Goal: Information Seeking & Learning: Learn about a topic

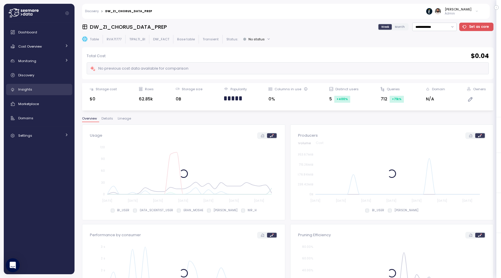
click at [37, 88] on div "Insights" at bounding box center [43, 89] width 50 height 6
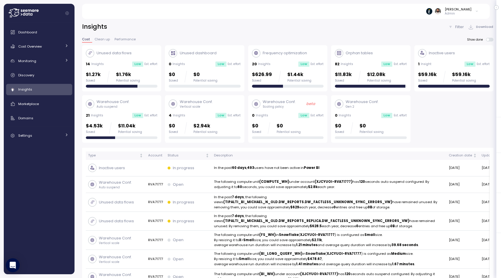
click at [358, 119] on div "Warehouse Conf. Gen 2 0 Insights Low Est. effort $0 Saved $0 Potential saving" at bounding box center [371, 119] width 72 height 40
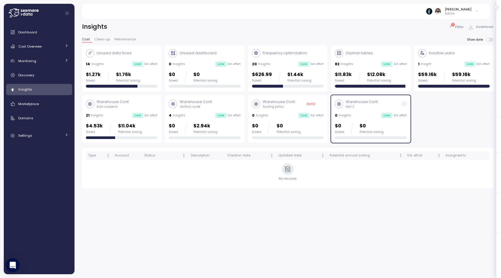
click at [358, 119] on div "Warehouse Conf. Gen 2 0 Insights Low Est. effort $0 Saved $0 Potential saving" at bounding box center [371, 119] width 72 height 40
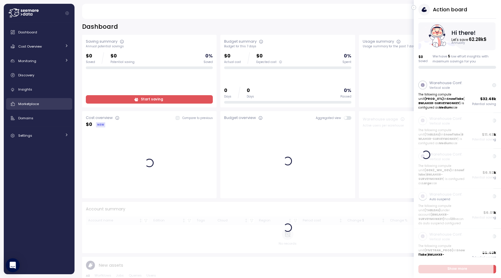
click at [50, 104] on div "Marketplace" at bounding box center [43, 104] width 50 height 6
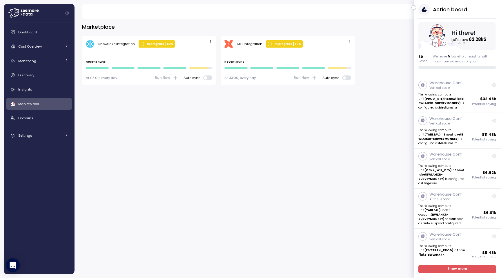
click at [414, 7] on icon "button" at bounding box center [414, 7] width 3 height 7
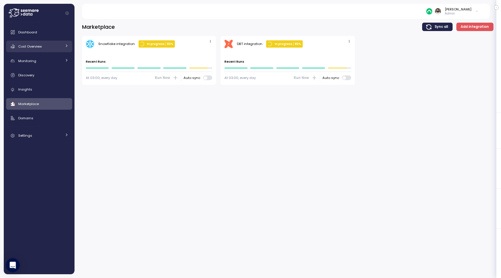
click at [50, 48] on div "Cost Overview" at bounding box center [39, 46] width 43 height 6
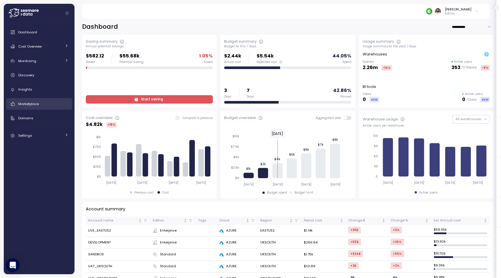
click at [31, 103] on span "Marketplace" at bounding box center [28, 103] width 21 height 5
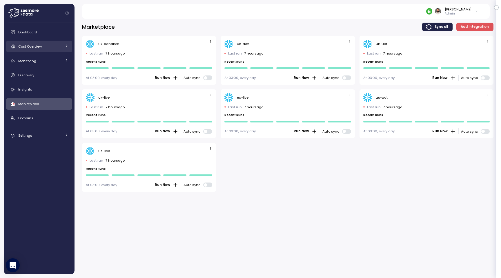
click at [39, 46] on span "Cost Overview" at bounding box center [29, 46] width 23 height 5
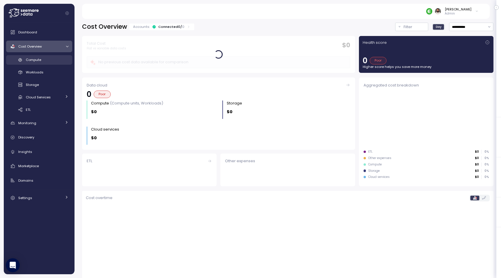
click at [37, 61] on span "Compute" at bounding box center [33, 59] width 15 height 5
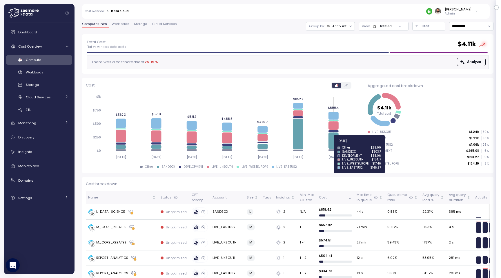
scroll to position [11, 0]
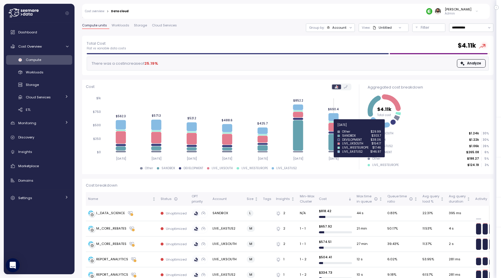
click at [334, 128] on icon at bounding box center [334, 127] width 10 height 8
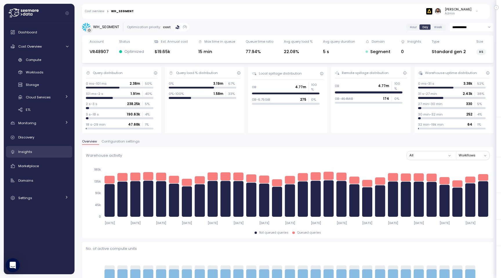
click at [50, 154] on div "Insights" at bounding box center [43, 152] width 50 height 6
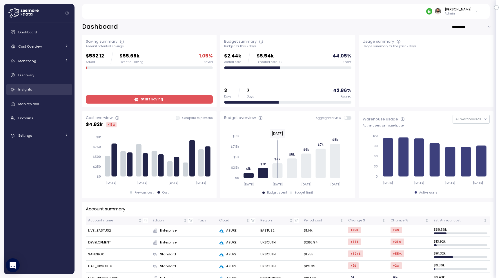
click at [49, 90] on div "Insights" at bounding box center [43, 89] width 50 height 6
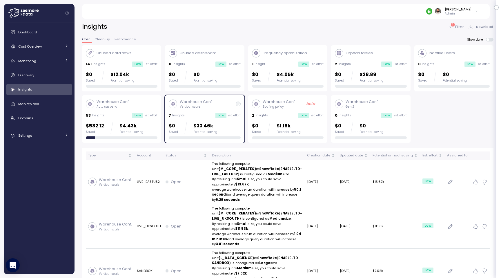
click at [186, 103] on p "Warehouse Conf." at bounding box center [196, 102] width 33 height 6
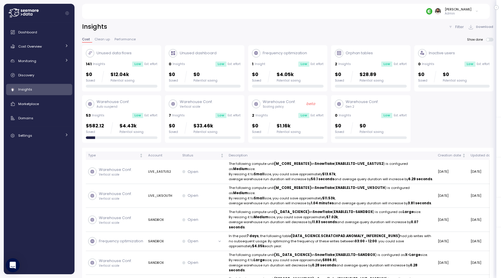
click at [390, 126] on div "$0 Saved $0 Potential saving" at bounding box center [371, 128] width 72 height 12
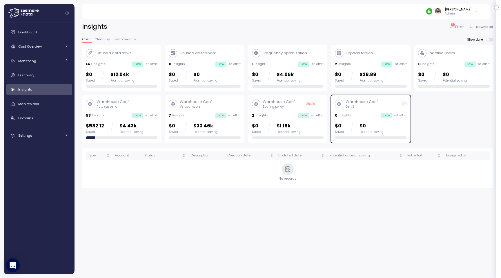
click at [378, 116] on div "0 Insights Low Est. effort" at bounding box center [371, 116] width 72 height 6
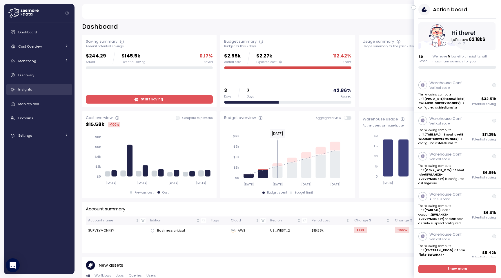
click at [42, 89] on div "Insights" at bounding box center [43, 89] width 50 height 6
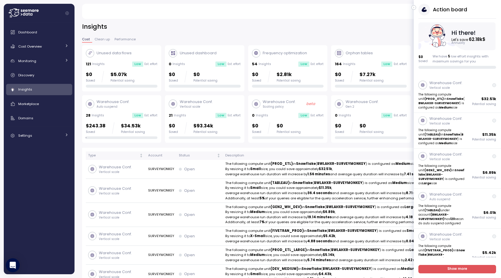
click at [415, 6] on icon "button" at bounding box center [414, 7] width 3 height 7
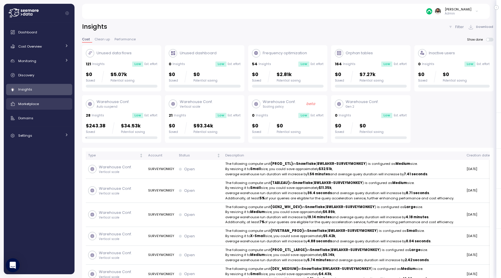
click at [51, 106] on div "Marketplace" at bounding box center [43, 104] width 50 height 6
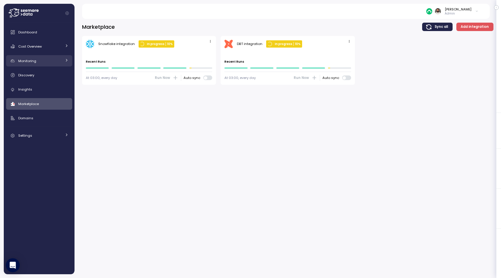
click at [50, 64] on link "Monitoring" at bounding box center [39, 61] width 66 height 12
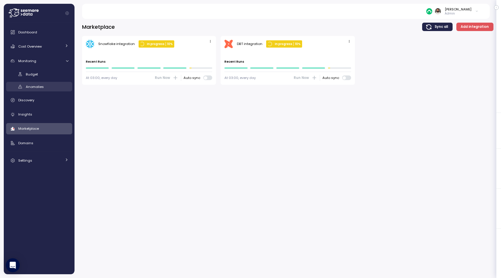
click at [48, 87] on div "Anomalies" at bounding box center [47, 87] width 43 height 6
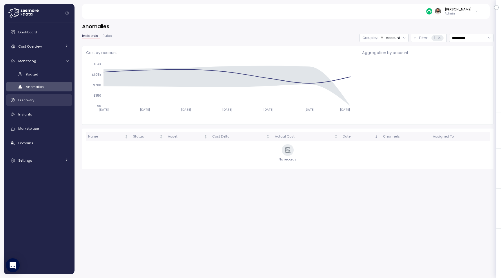
click at [47, 99] on div "Discovery" at bounding box center [43, 100] width 50 height 6
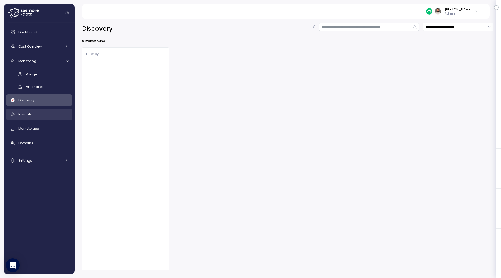
click at [42, 113] on div "Insights" at bounding box center [43, 114] width 50 height 6
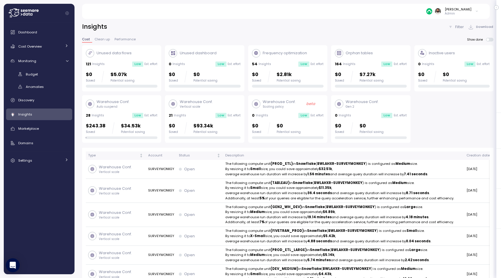
click at [381, 114] on div "0 Insights Low Est. effort" at bounding box center [371, 116] width 72 height 6
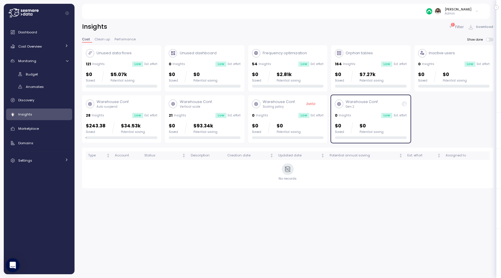
click at [381, 114] on div "0 Insights Low Est. effort" at bounding box center [371, 116] width 72 height 6
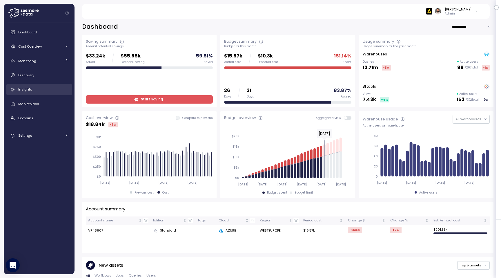
click at [47, 84] on link "Insights" at bounding box center [39, 90] width 66 height 12
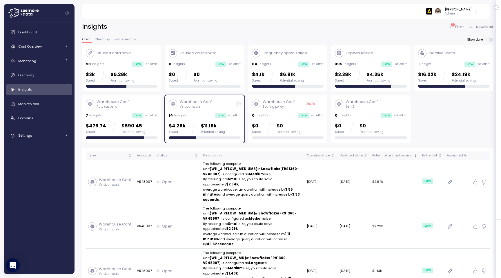
click at [203, 114] on div "14 Insights Low Est. effort" at bounding box center [205, 116] width 72 height 6
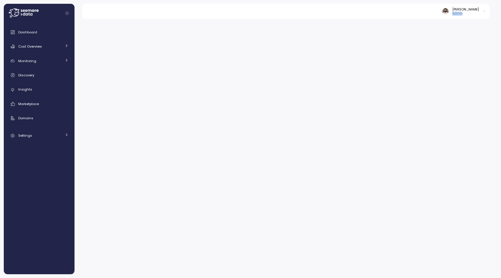
click at [468, 12] on p "Admin" at bounding box center [465, 14] width 27 height 4
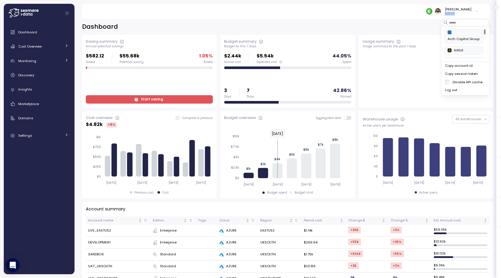
click at [466, 65] on div "Copy account id" at bounding box center [465, 65] width 41 height 5
click at [465, 65] on div "Copy account id" at bounding box center [465, 65] width 41 height 5
click at [475, 66] on div "Copy account id" at bounding box center [465, 65] width 41 height 5
click at [51, 45] on div "Cost Overview" at bounding box center [39, 46] width 43 height 6
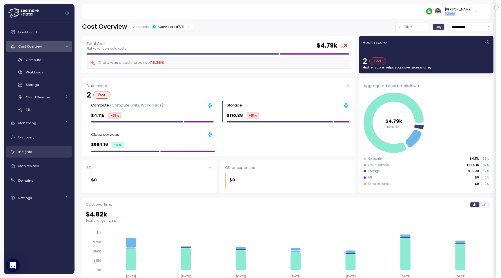
click at [37, 156] on link "Insights" at bounding box center [39, 152] width 66 height 12
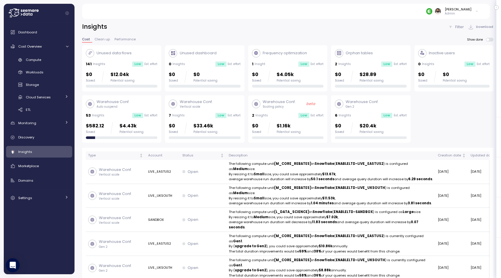
click at [373, 125] on p "$20.4k" at bounding box center [372, 126] width 24 height 8
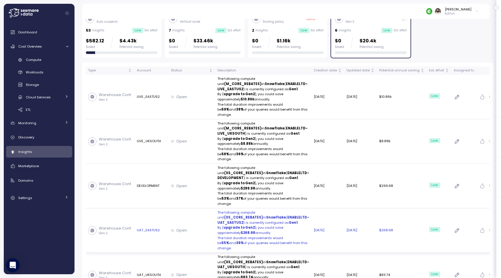
scroll to position [79, 0]
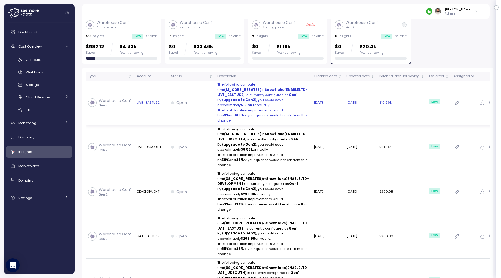
click at [284, 103] on p "By ( upgrade to Gen2 ), you could save approximately $10.86k annually." at bounding box center [263, 102] width 92 height 10
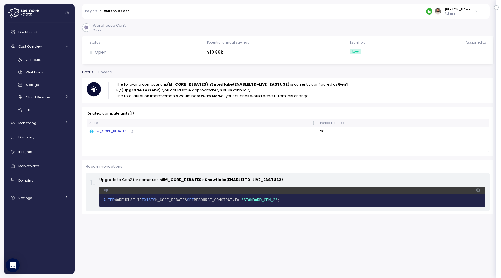
click at [116, 132] on div "M_CORE_REBATES" at bounding box center [107, 131] width 37 height 5
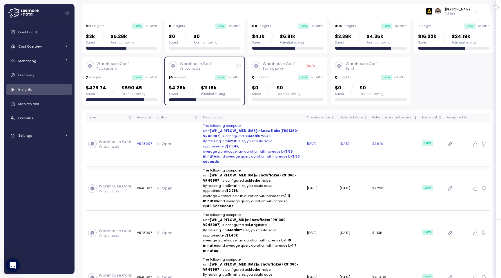
scroll to position [38, 0]
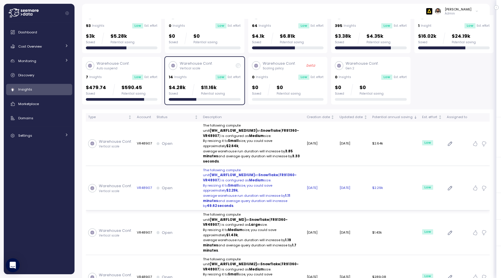
click at [277, 168] on p "The following compute unit (WH_AIRFLOW_MEDIUM) in Snowflake ( FR91360-VR48907 )…" at bounding box center [252, 175] width 99 height 15
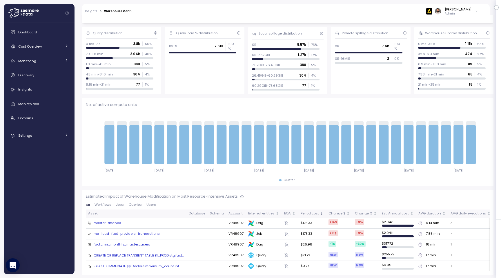
scroll to position [169, 0]
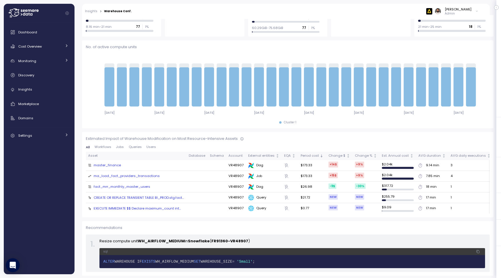
click at [134, 146] on span "Queries" at bounding box center [135, 146] width 13 height 3
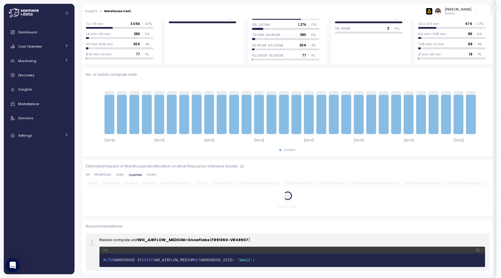
scroll to position [0, 0]
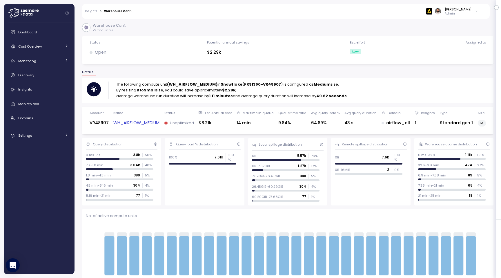
click at [92, 11] on link "Insights" at bounding box center [91, 11] width 12 height 3
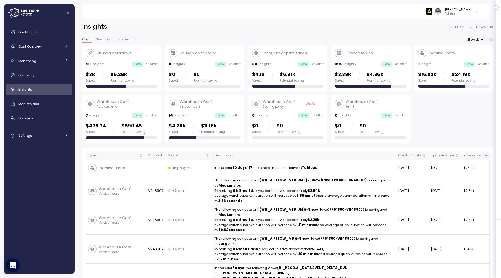
click at [41, 93] on link "Insights" at bounding box center [39, 90] width 66 height 12
click at [42, 77] on div "Discovery" at bounding box center [43, 75] width 50 height 6
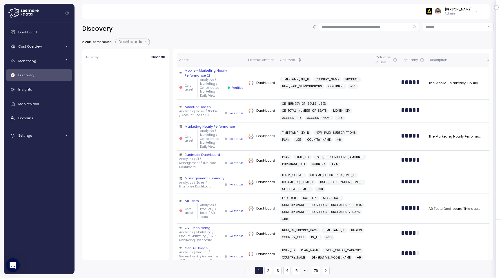
click at [139, 41] on span "Dashboards" at bounding box center [130, 42] width 23 height 6
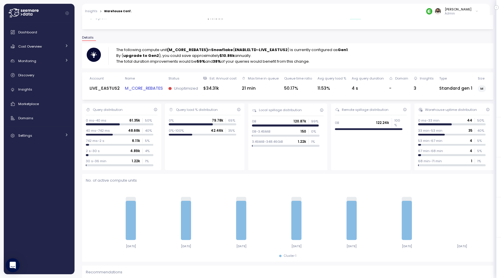
scroll to position [33, 0]
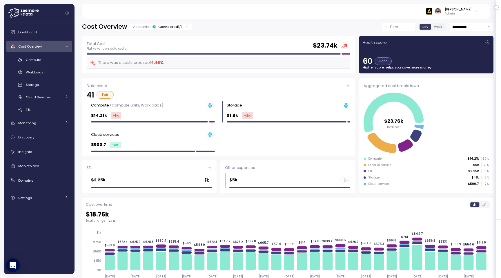
click at [475, 3] on main "**********" at bounding box center [252, 139] width 497 height 278
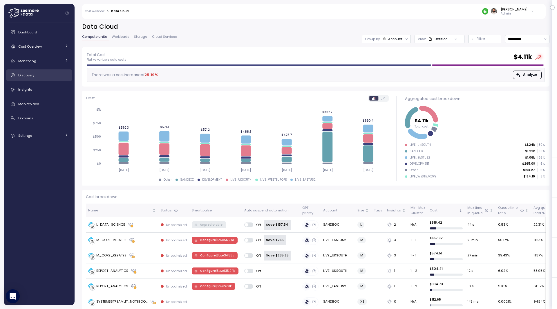
click at [37, 75] on div "Discovery" at bounding box center [43, 75] width 50 height 6
click at [47, 58] on div "Monitoring" at bounding box center [39, 61] width 43 height 6
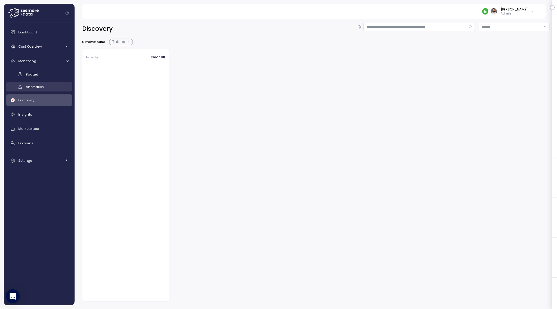
click at [48, 87] on div "Anomalies" at bounding box center [47, 87] width 43 height 6
